Goal: Task Accomplishment & Management: Manage account settings

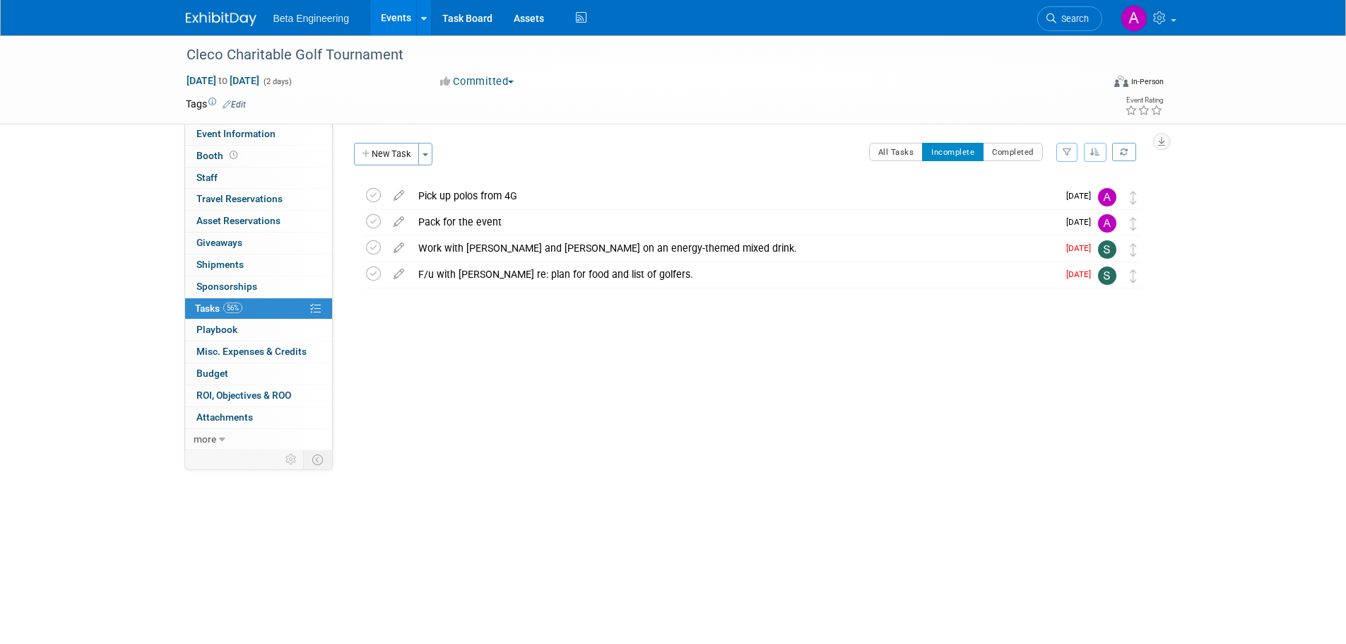
drag, startPoint x: 0, startPoint y: 0, endPoint x: 552, endPoint y: 429, distance: 699.4
click at [552, 429] on div "Event Website: Edit Event Venue Name: Specify event venue name Event Venue Addr…" at bounding box center [747, 287] width 828 height 326
click at [225, 16] on img at bounding box center [221, 19] width 71 height 14
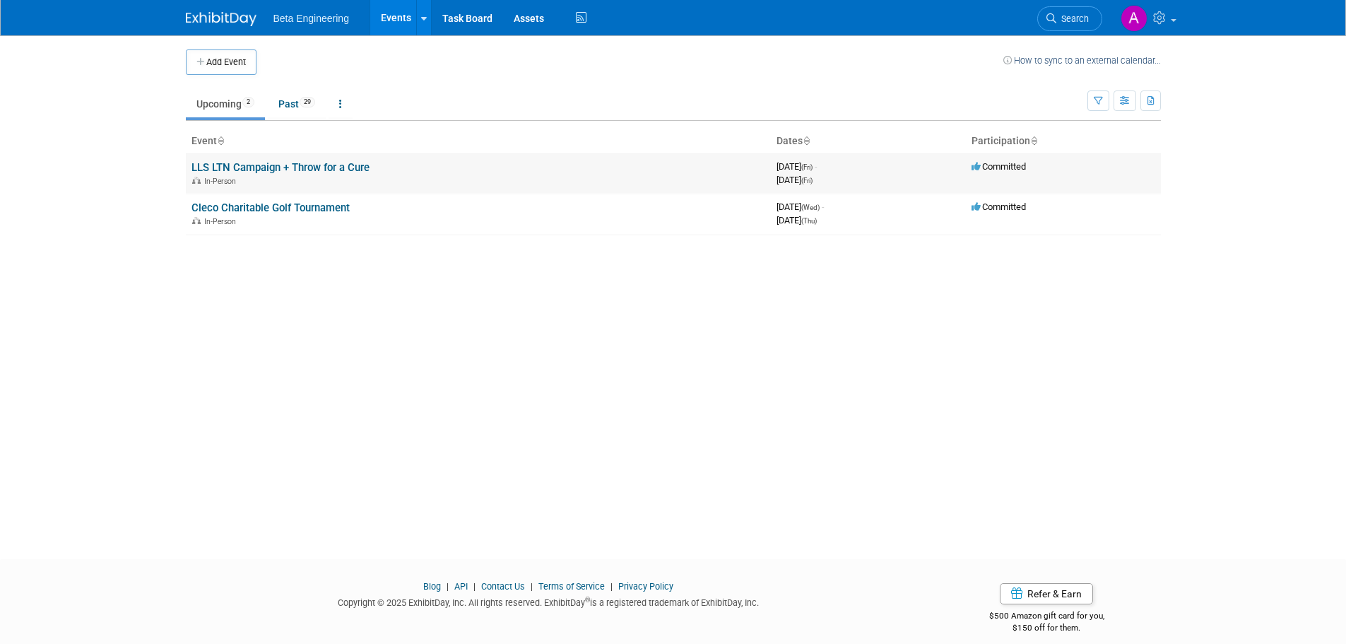
click at [272, 164] on link "LLS LTN Campaign + Throw for a Cure" at bounding box center [280, 167] width 178 height 13
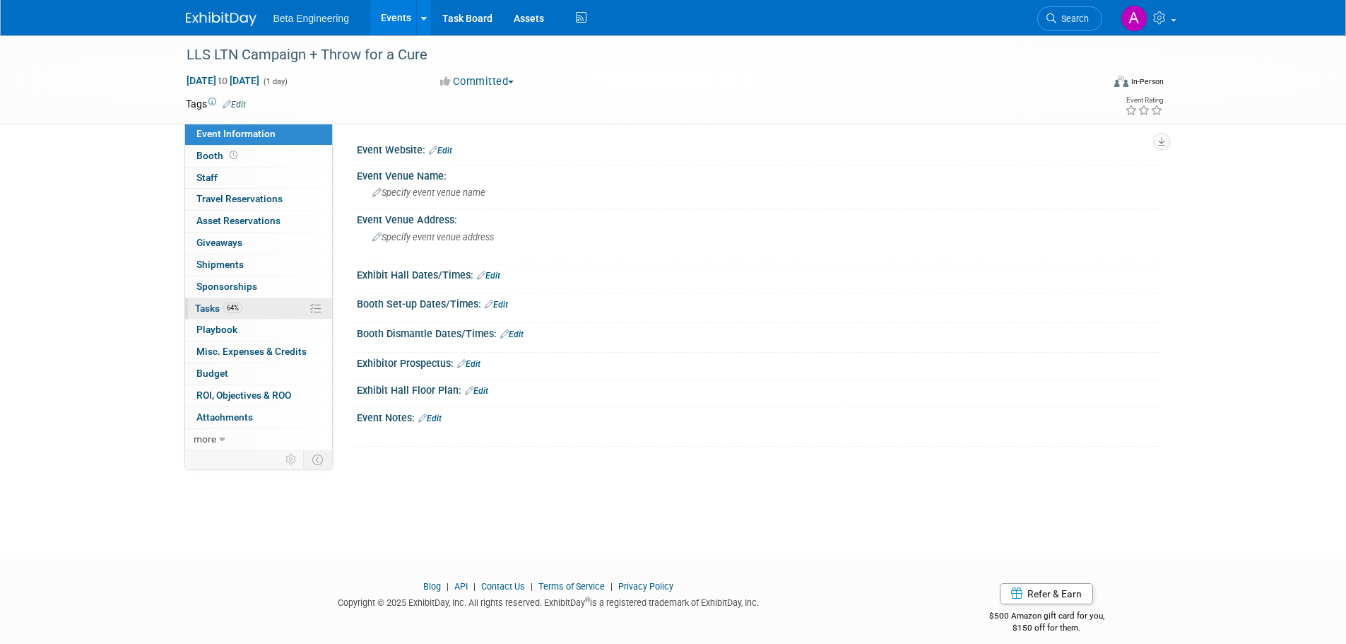
click at [213, 300] on link "64% Tasks 64%" at bounding box center [258, 308] width 147 height 21
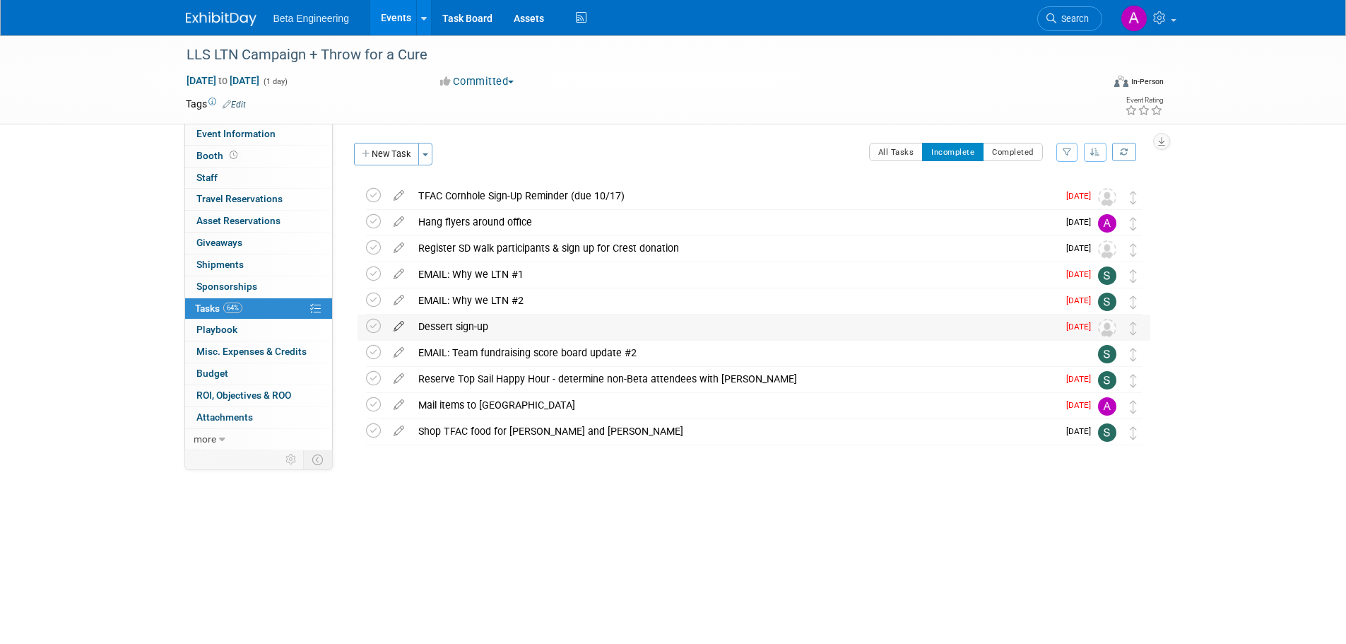
click at [394, 328] on icon at bounding box center [398, 323] width 25 height 18
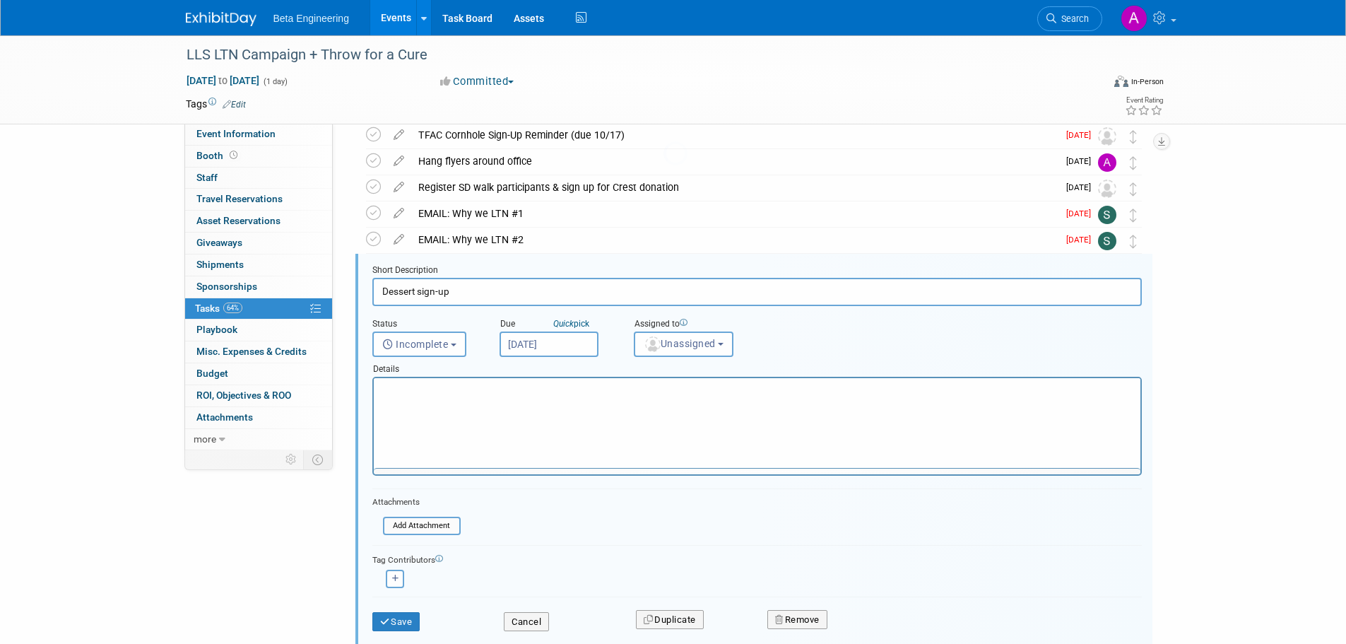
scroll to position [107, 0]
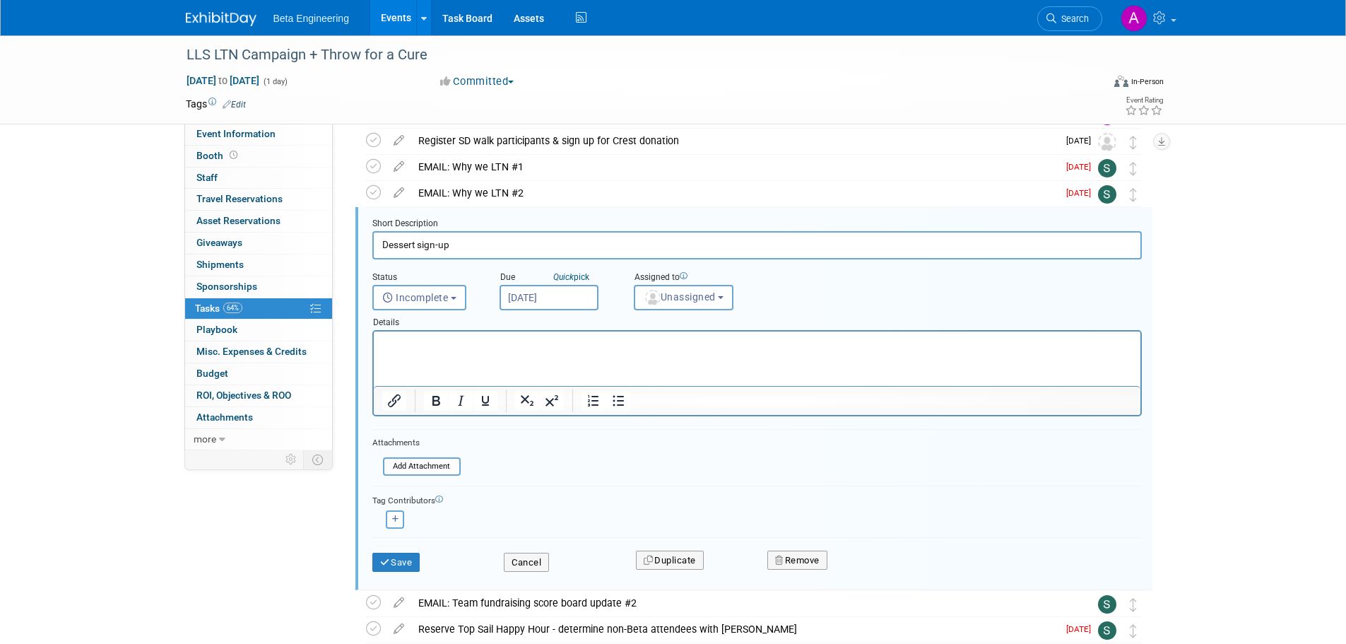
click at [552, 301] on input "Oct 8, 2025" at bounding box center [548, 297] width 99 height 25
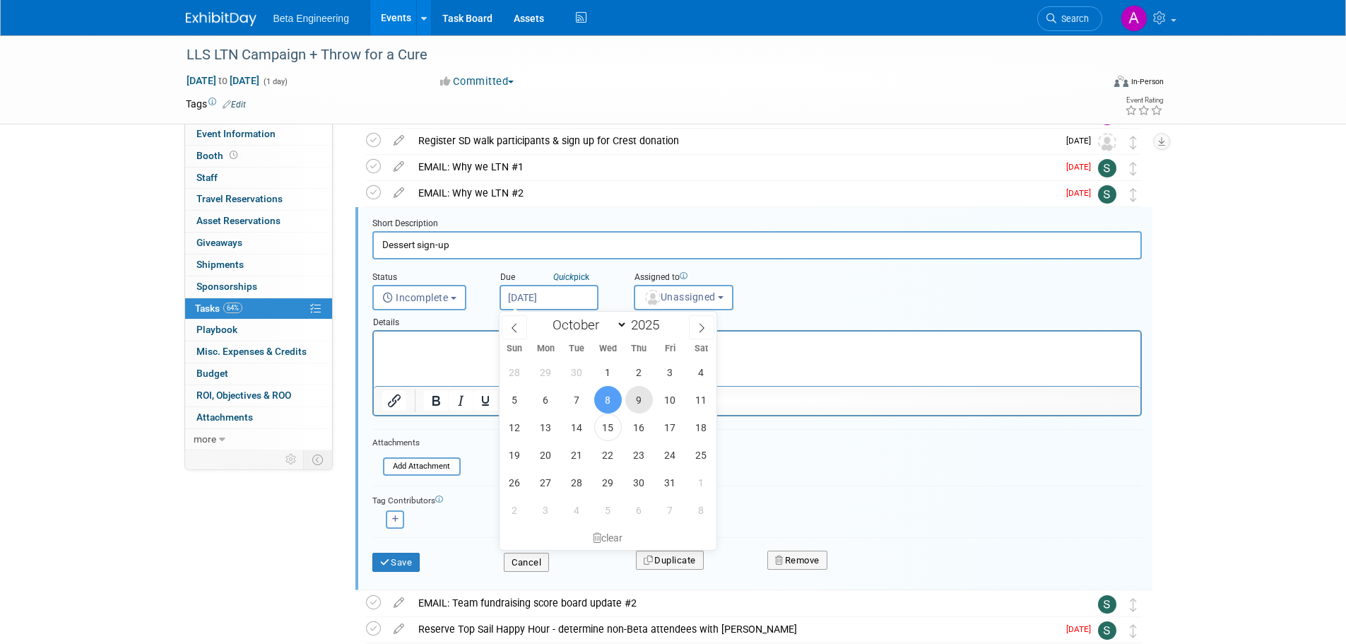
click at [637, 399] on span "9" at bounding box center [639, 400] width 28 height 28
type input "Oct 9, 2025"
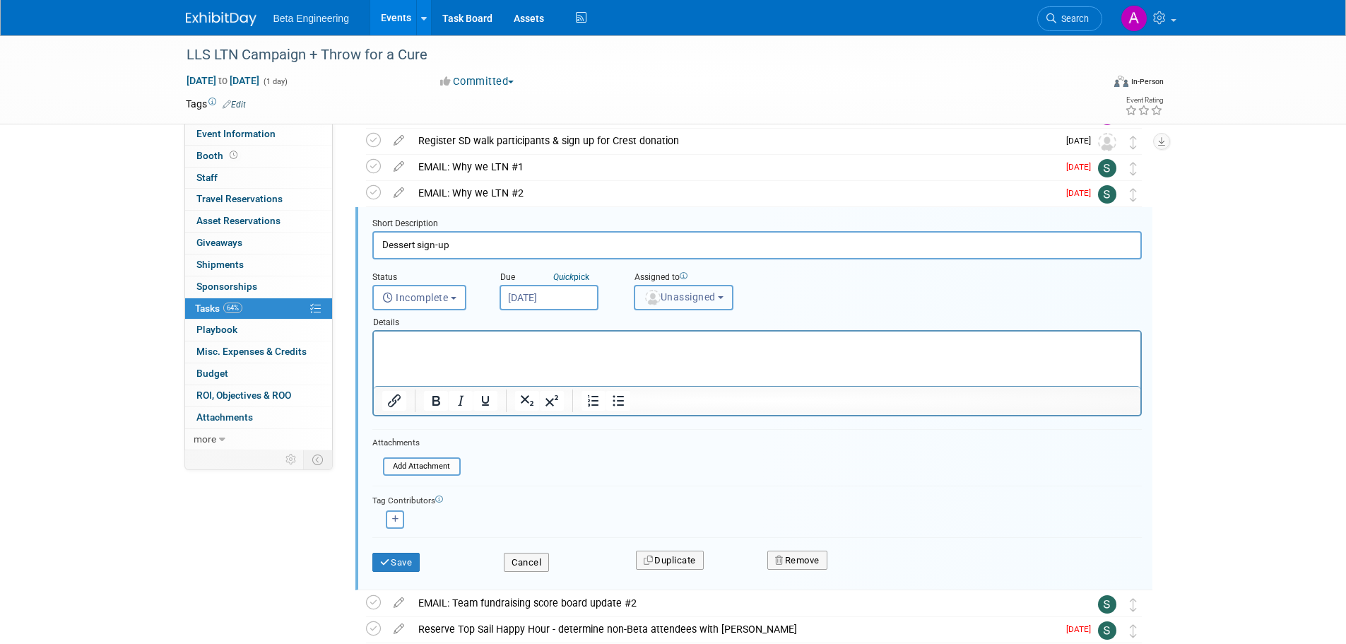
click at [684, 300] on span "Unassigned" at bounding box center [680, 296] width 72 height 11
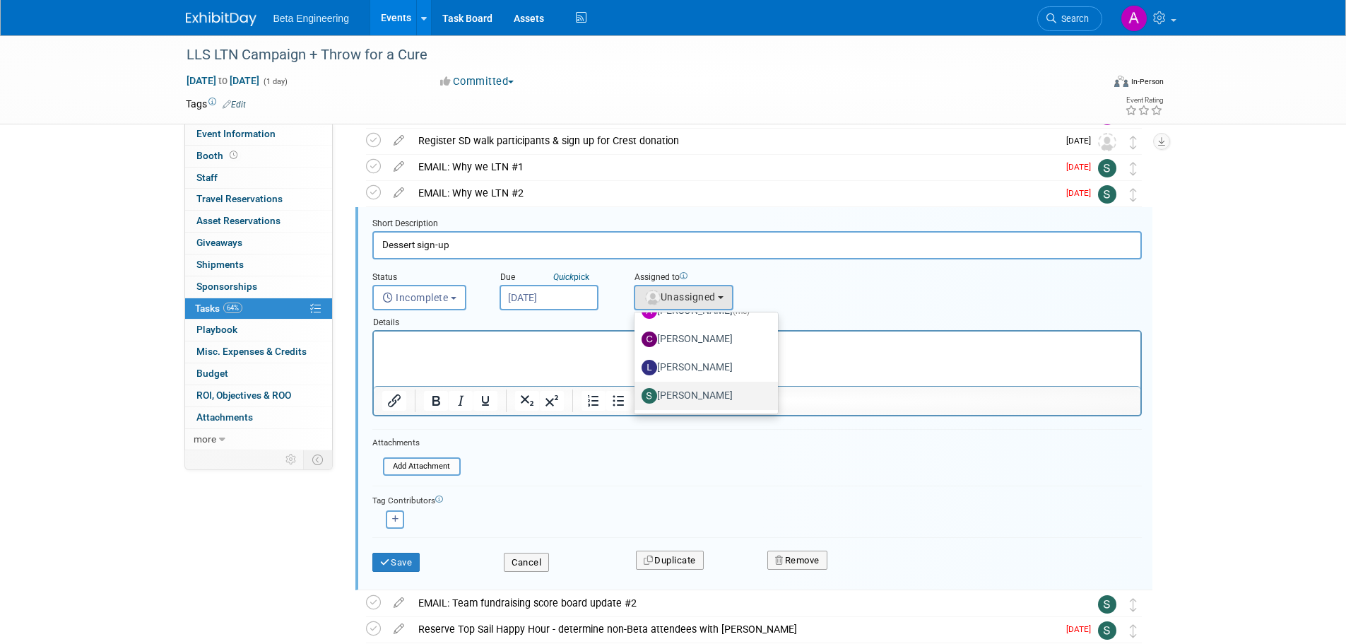
click at [686, 393] on label "[PERSON_NAME]" at bounding box center [702, 395] width 122 height 23
click at [637, 393] on input "[PERSON_NAME]" at bounding box center [631, 393] width 9 height 9
select select "4040aecd-f001-4306-8e56-2d2b13bd5b2f"
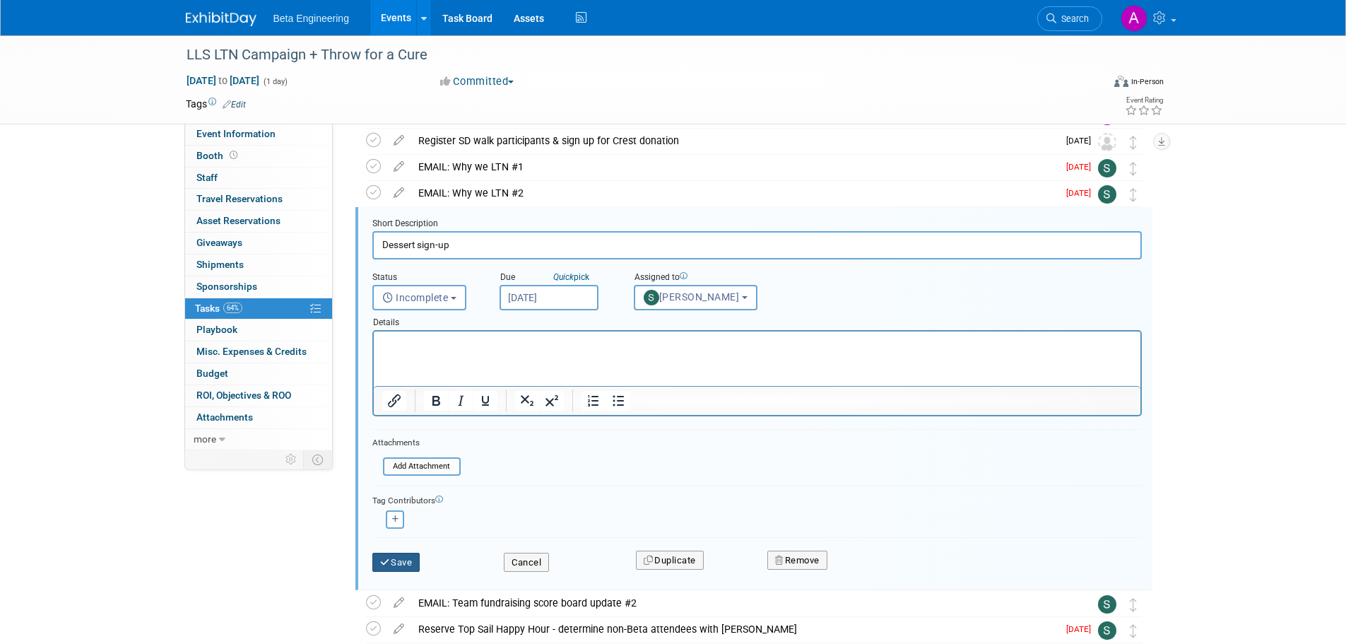
click at [403, 565] on button "Save" at bounding box center [396, 562] width 48 height 20
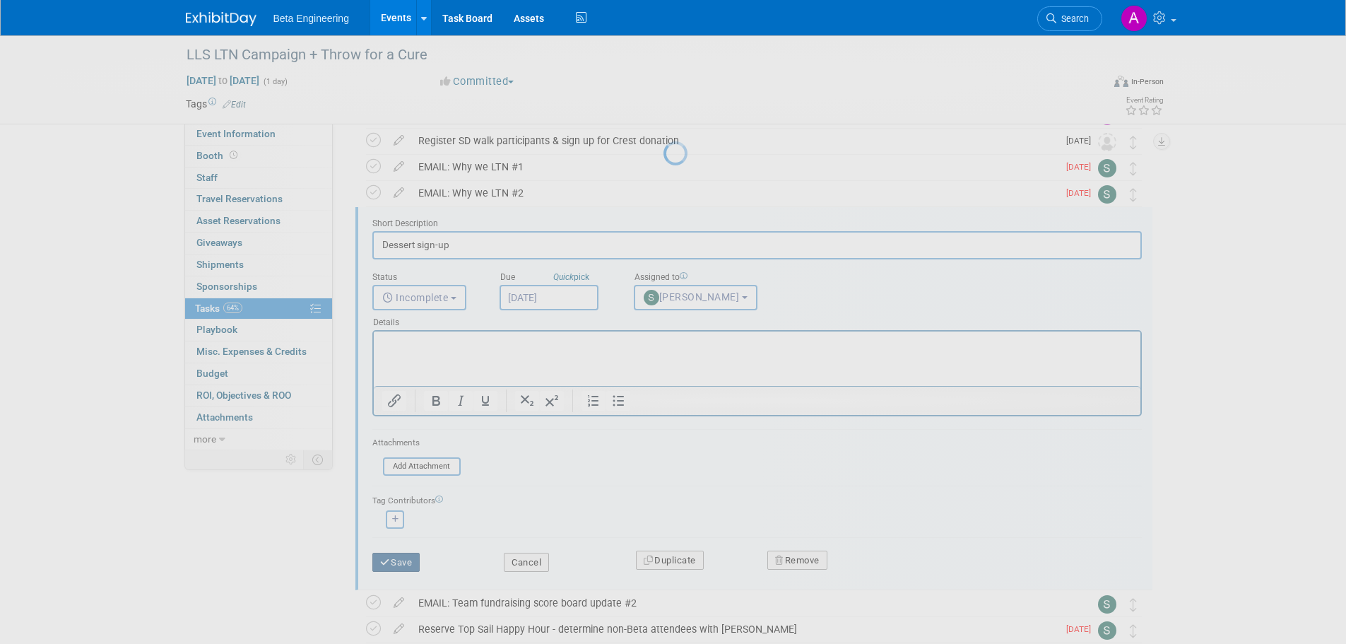
scroll to position [0, 0]
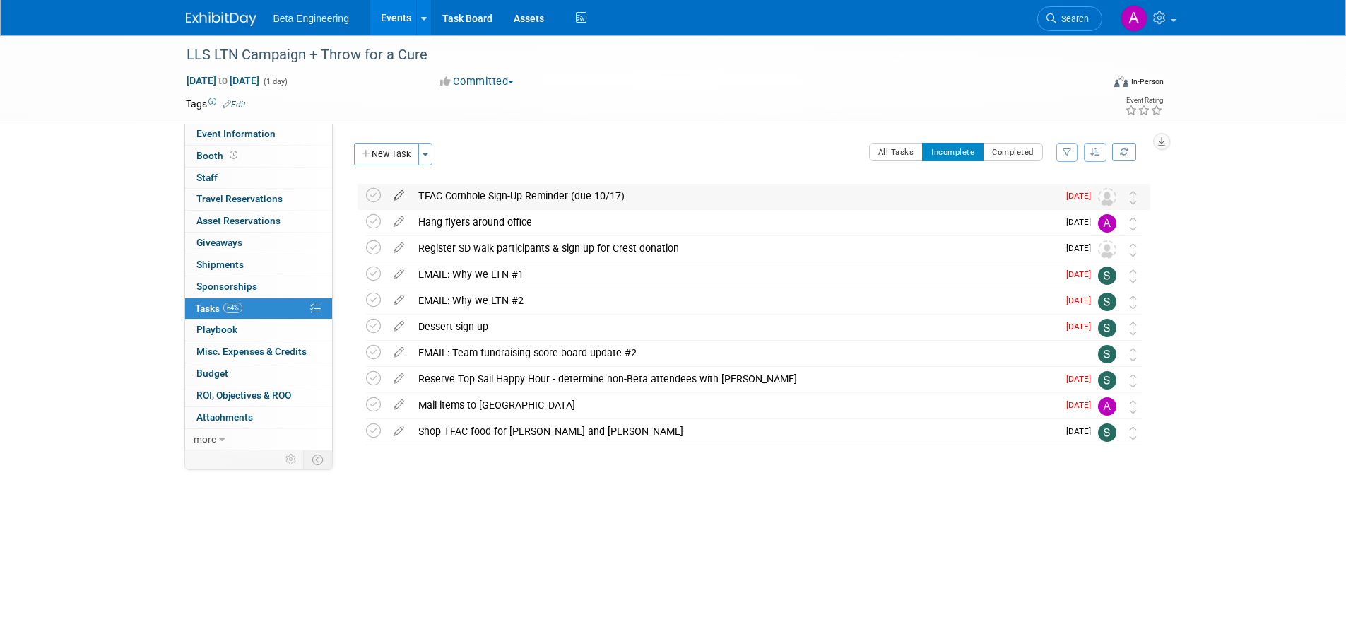
click at [396, 196] on icon at bounding box center [398, 193] width 25 height 18
select select "9"
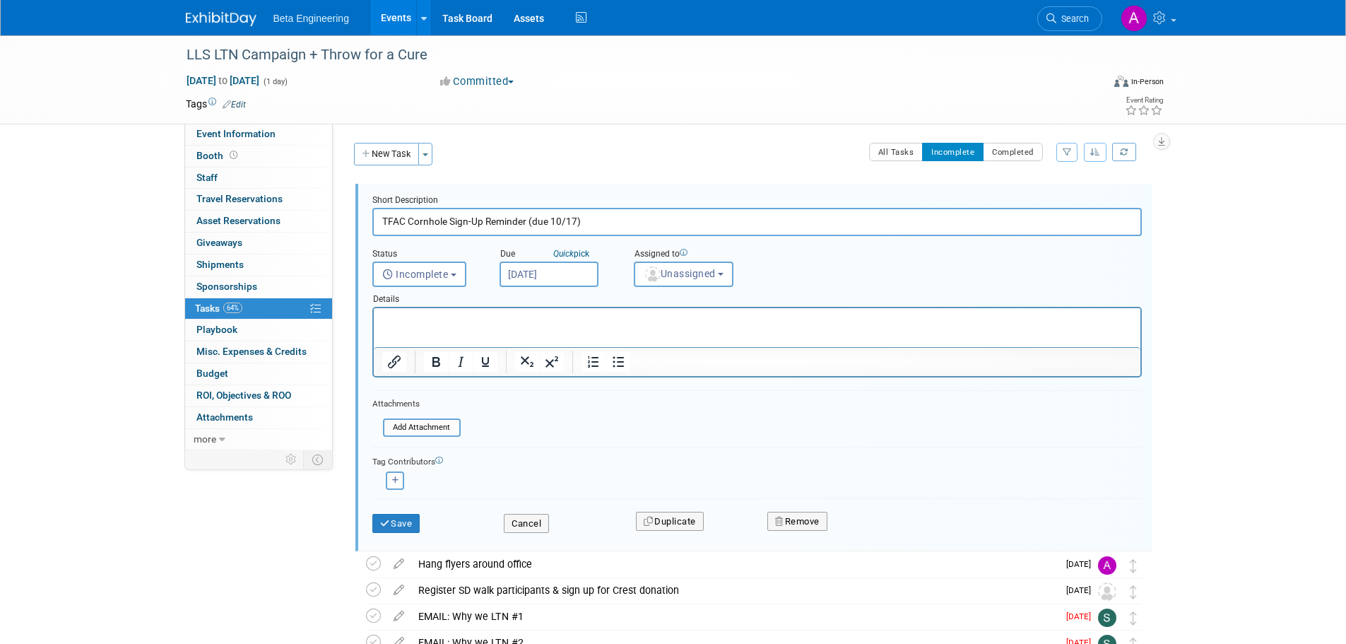
click at [578, 280] on body "Beta Engineering Events Add Event Bulk Upload Events Shareable Event Boards Rec…" at bounding box center [673, 322] width 1346 height 644
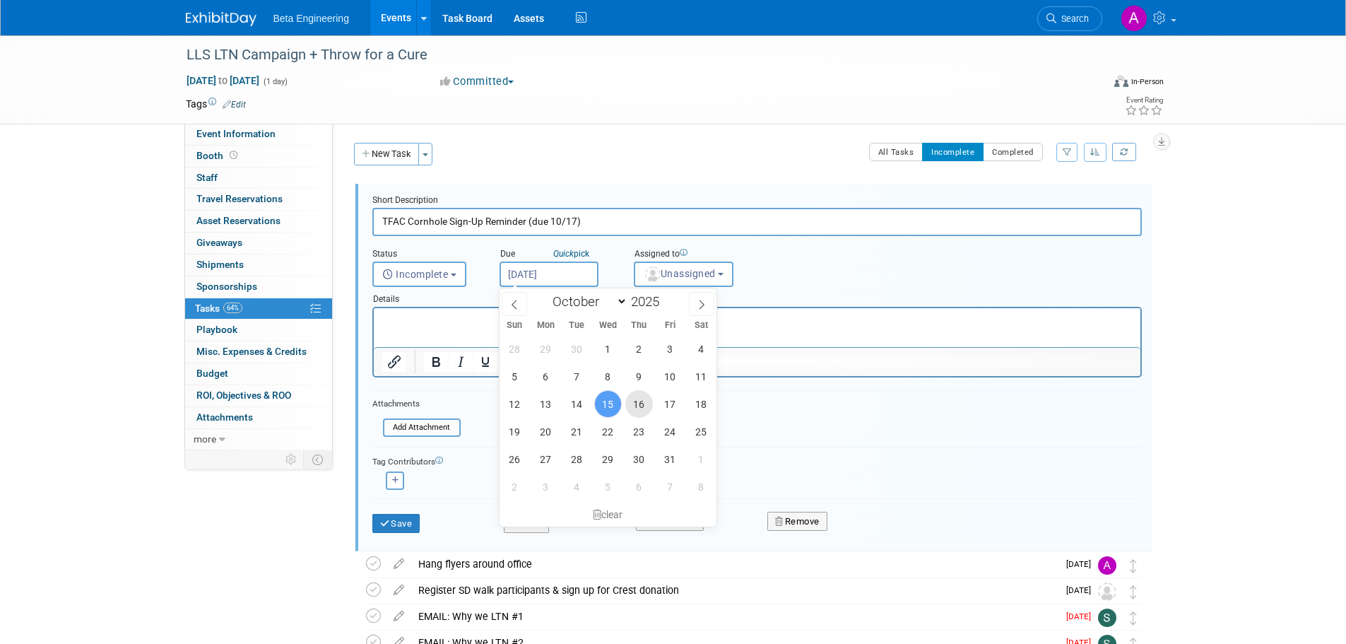
click at [645, 403] on span "16" at bounding box center [639, 404] width 28 height 28
type input "Oct 16, 2025"
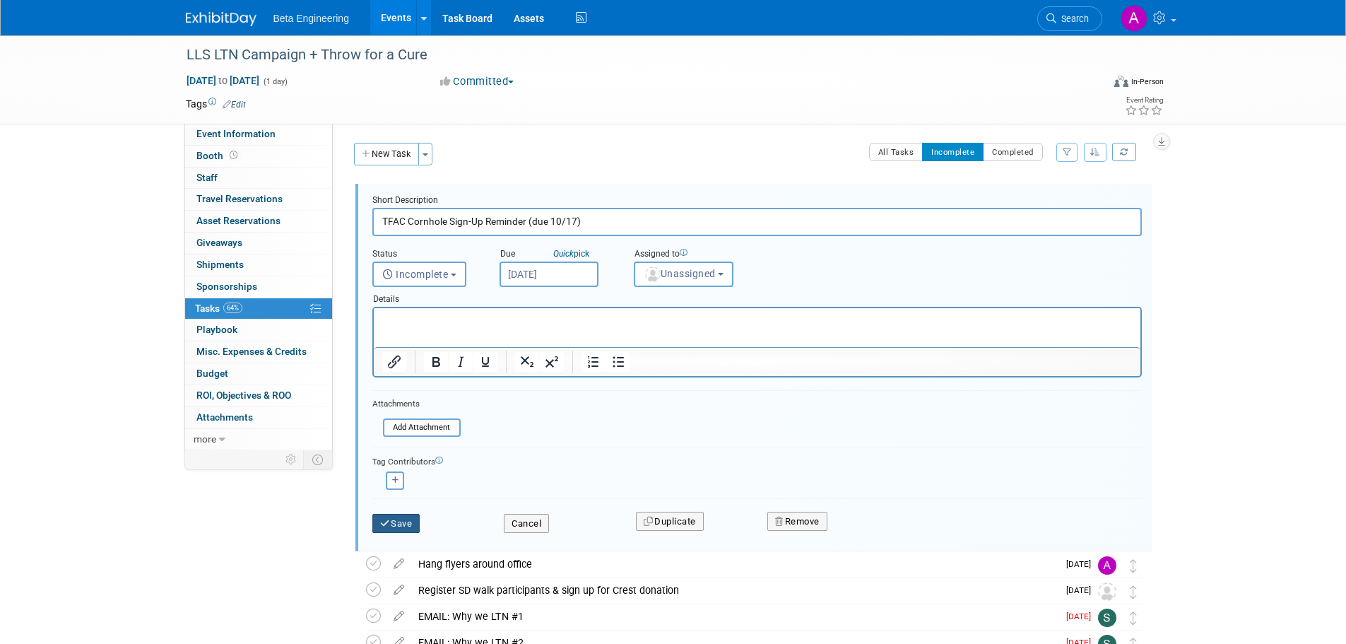
click at [396, 525] on button "Save" at bounding box center [396, 524] width 48 height 20
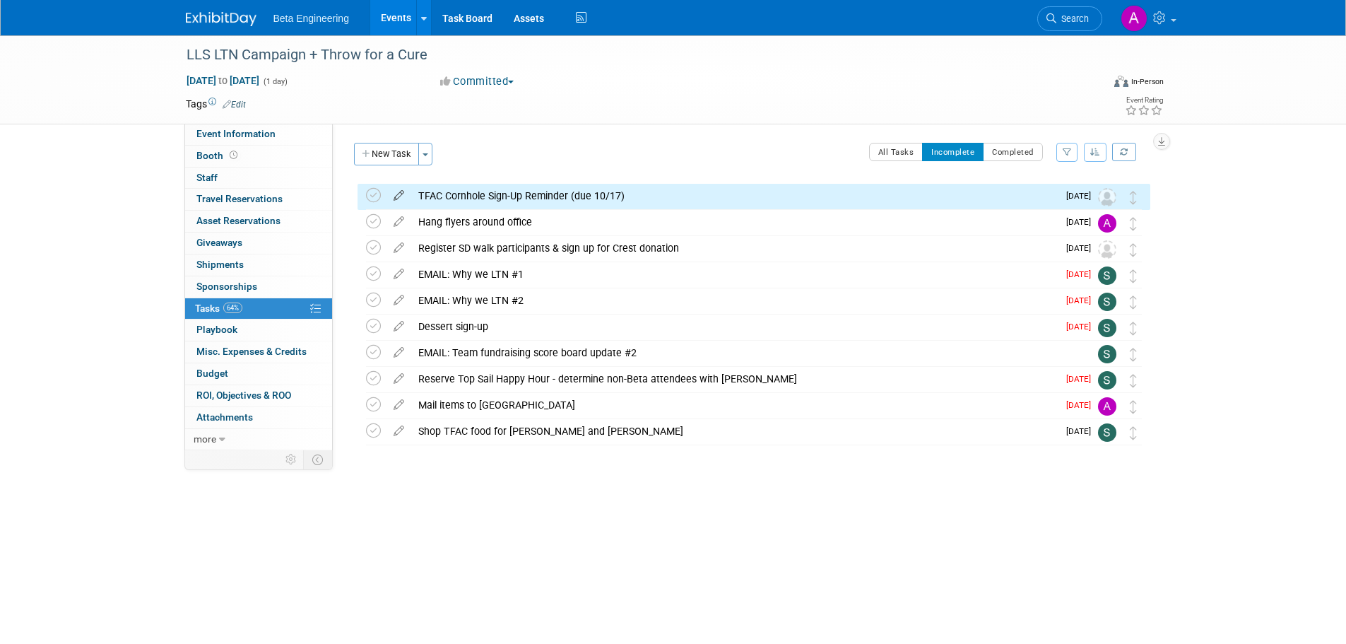
click at [401, 194] on icon at bounding box center [398, 193] width 25 height 18
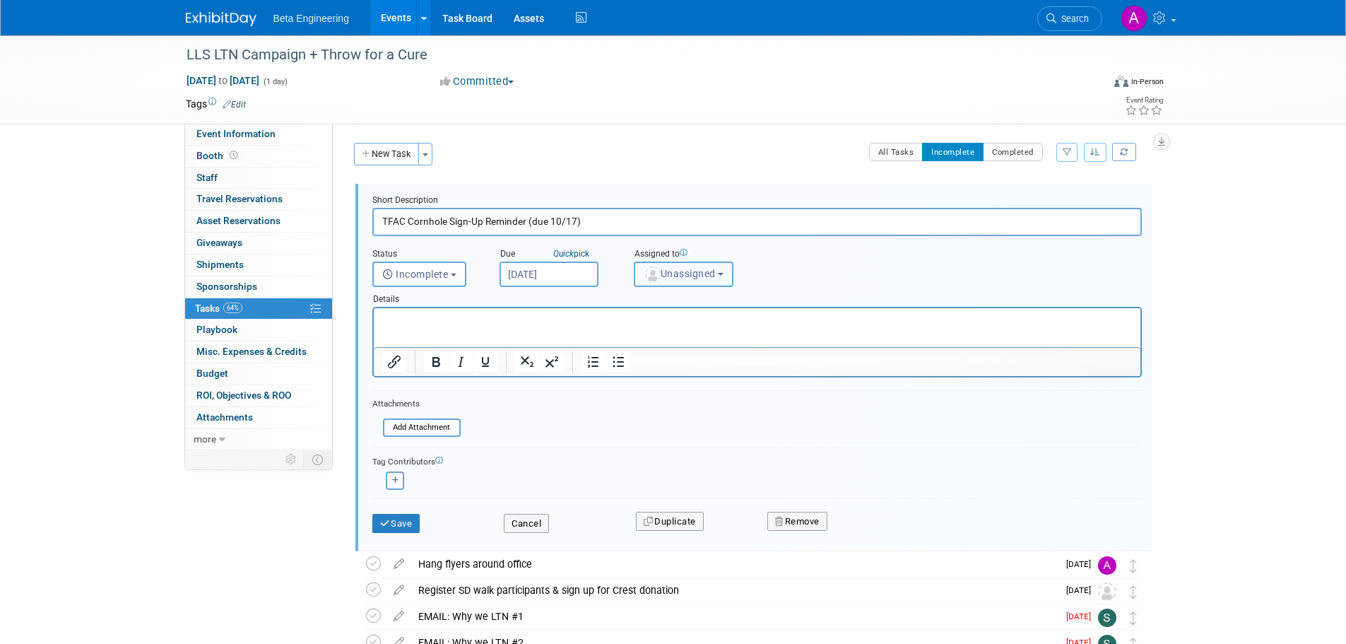
click at [683, 284] on button "Unassigned" at bounding box center [684, 273] width 100 height 25
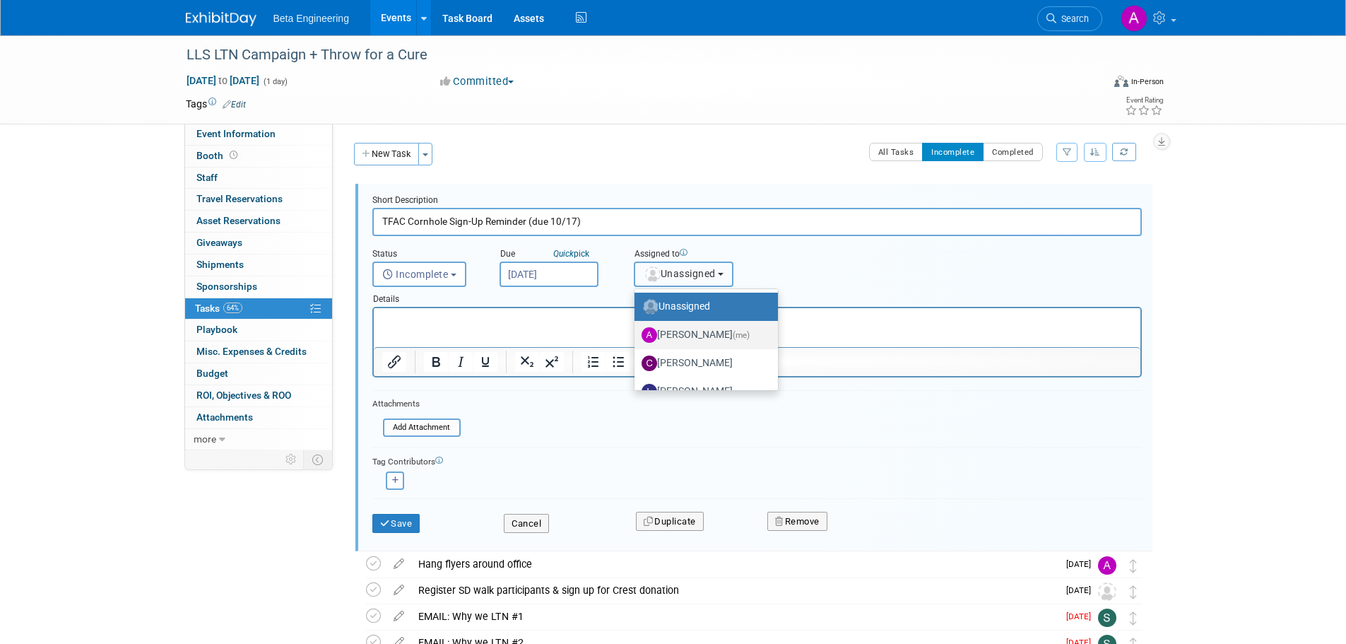
scroll to position [47, 0]
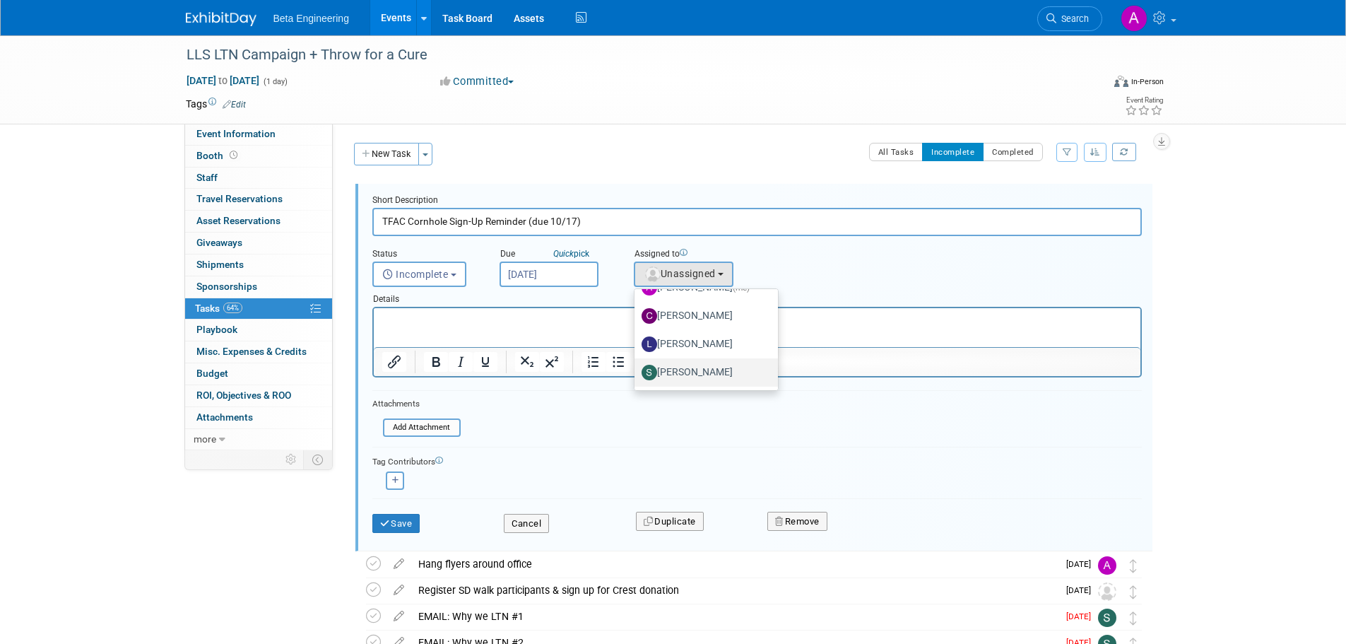
click at [685, 370] on label "[PERSON_NAME]" at bounding box center [702, 372] width 122 height 23
click at [637, 370] on input "[PERSON_NAME]" at bounding box center [631, 370] width 9 height 9
select select "4040aecd-f001-4306-8e56-2d2b13bd5b2f"
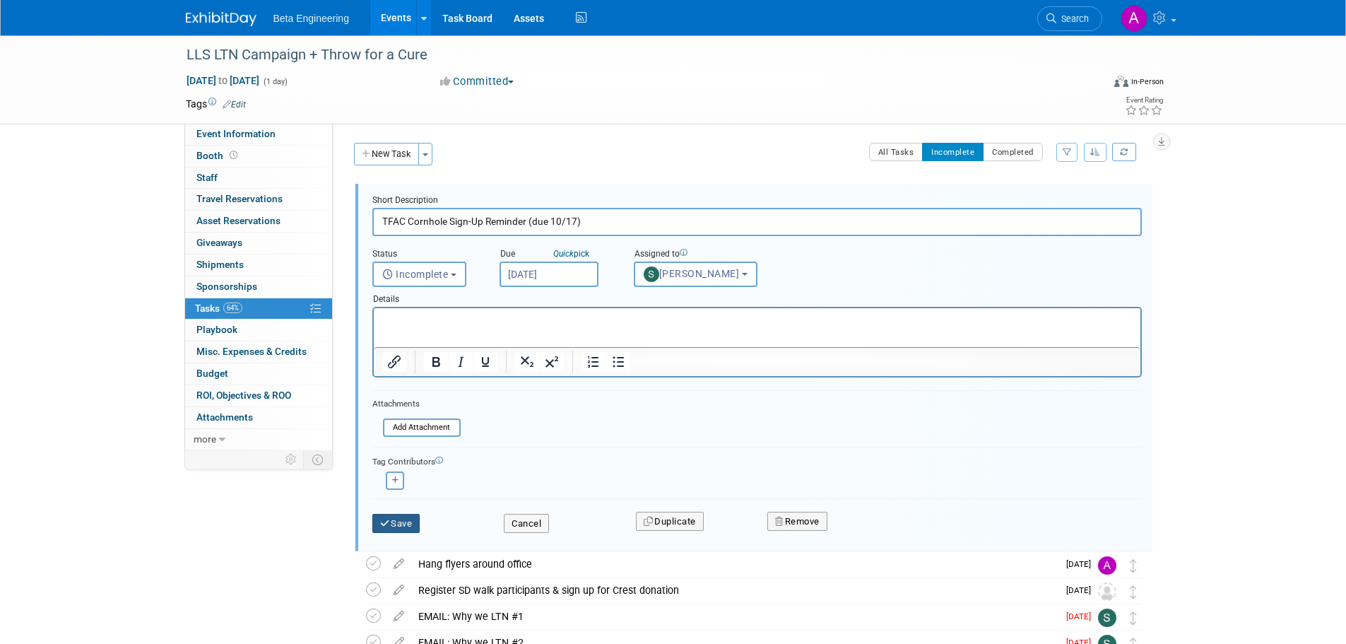
click at [394, 522] on button "Save" at bounding box center [396, 524] width 48 height 20
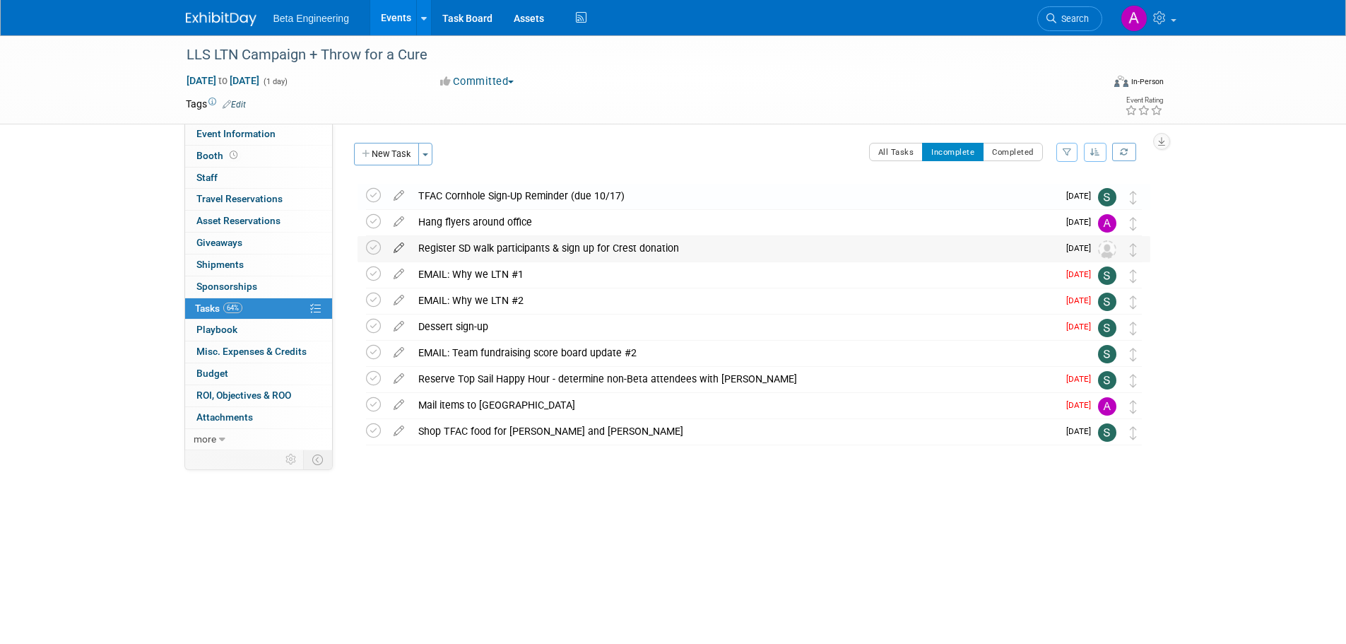
click at [400, 242] on icon at bounding box center [398, 245] width 25 height 18
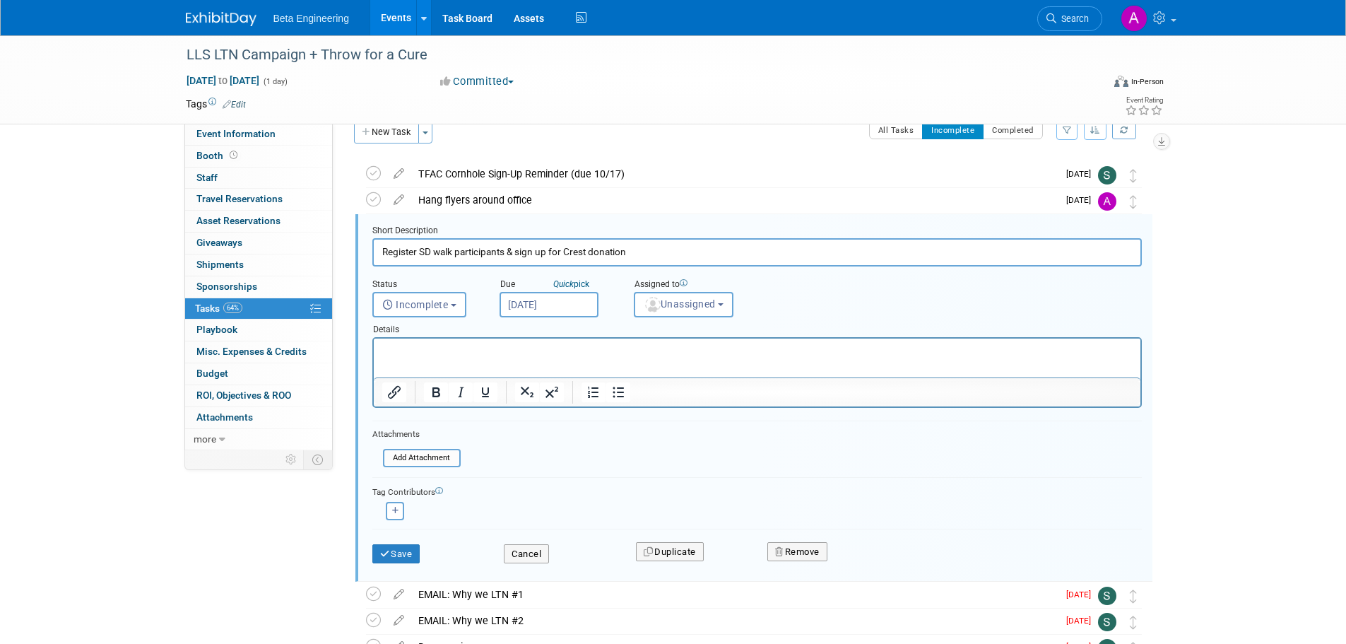
scroll to position [29, 0]
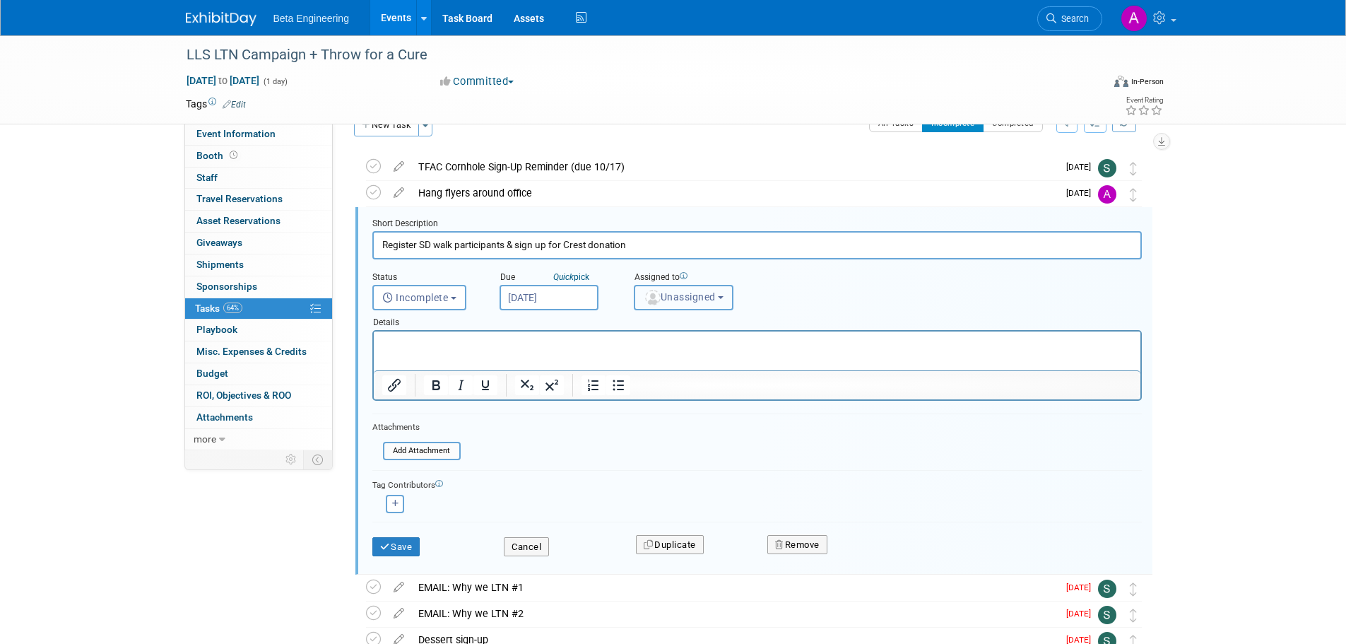
click at [680, 297] on span "Unassigned" at bounding box center [680, 296] width 72 height 11
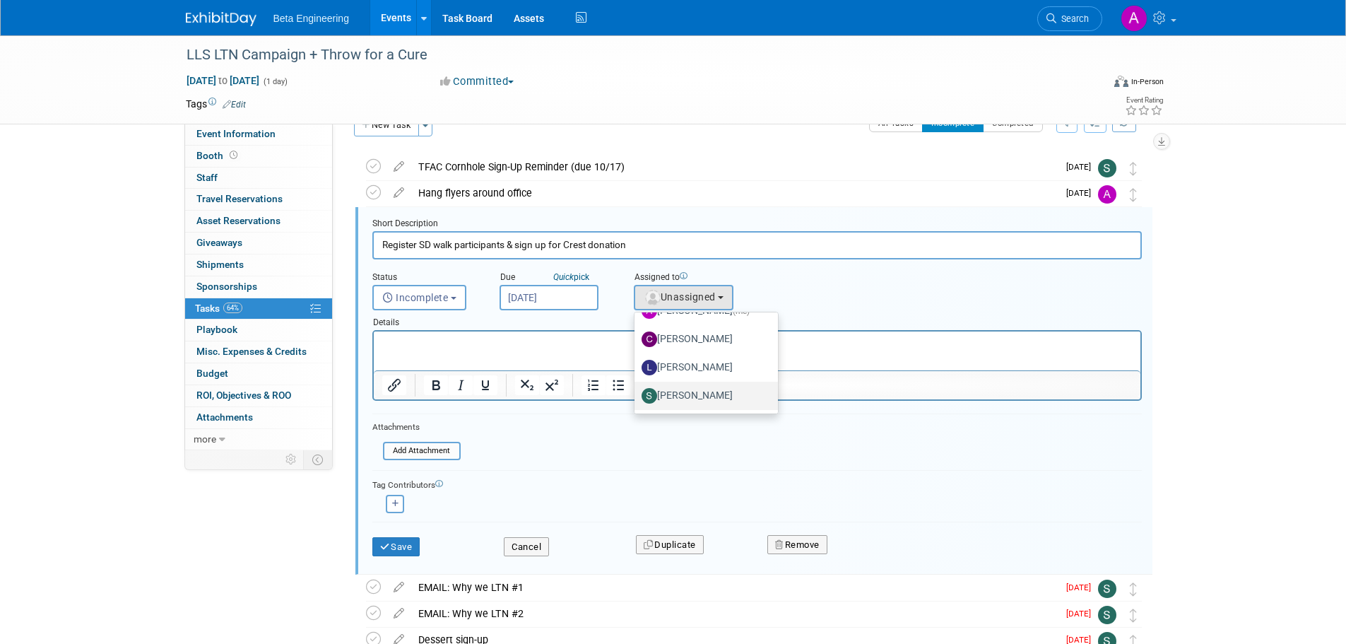
click at [696, 387] on label "[PERSON_NAME]" at bounding box center [702, 395] width 122 height 23
click at [637, 389] on input "[PERSON_NAME]" at bounding box center [631, 393] width 9 height 9
select select "4040aecd-f001-4306-8e56-2d2b13bd5b2f"
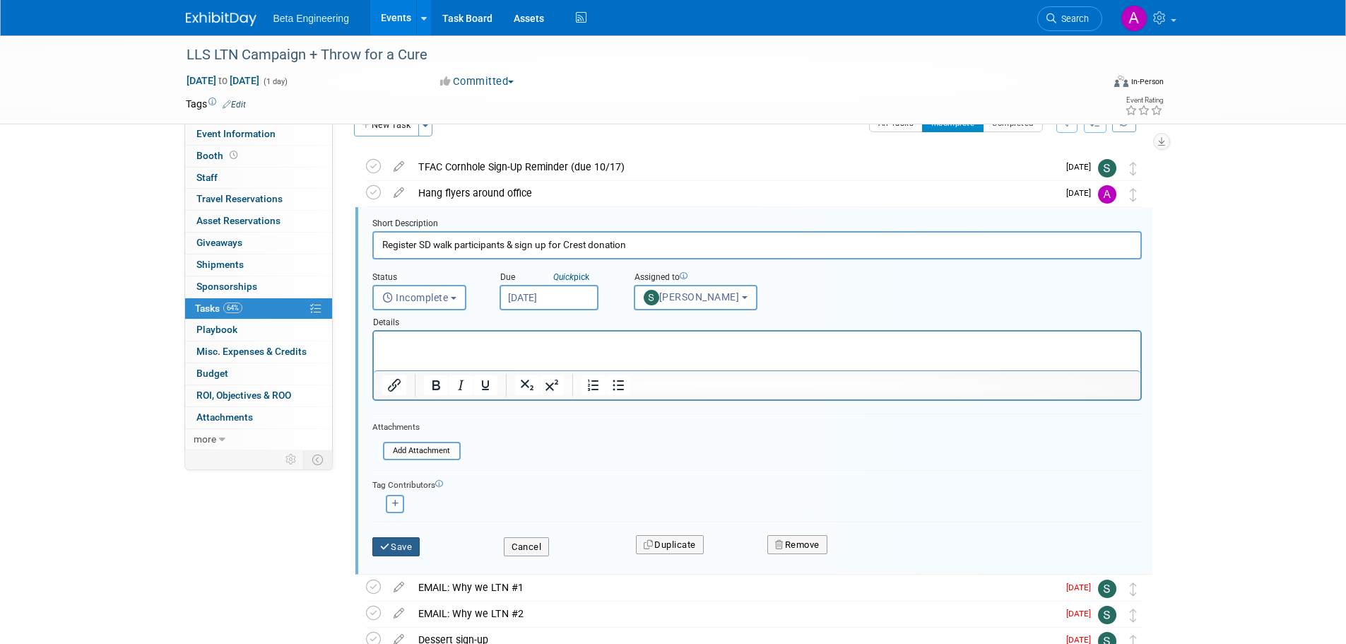
click at [417, 547] on button "Save" at bounding box center [396, 547] width 48 height 20
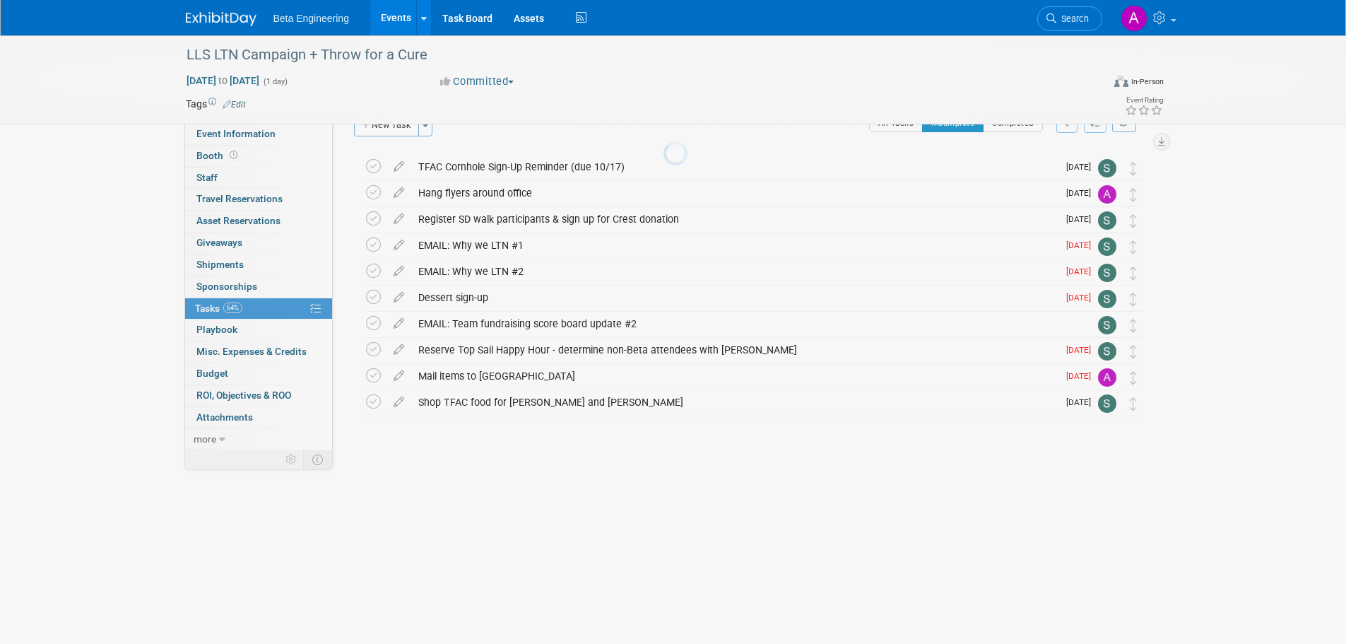
scroll to position [0, 0]
